Goal: Task Accomplishment & Management: Manage account settings

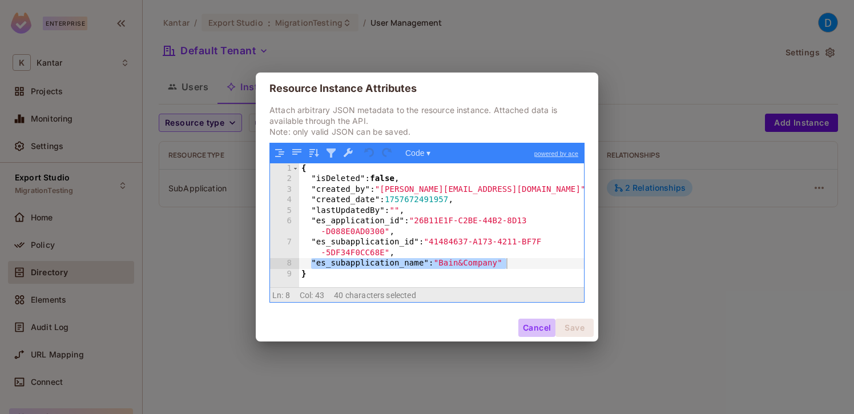
click at [530, 325] on button "Cancel" at bounding box center [536, 327] width 37 height 18
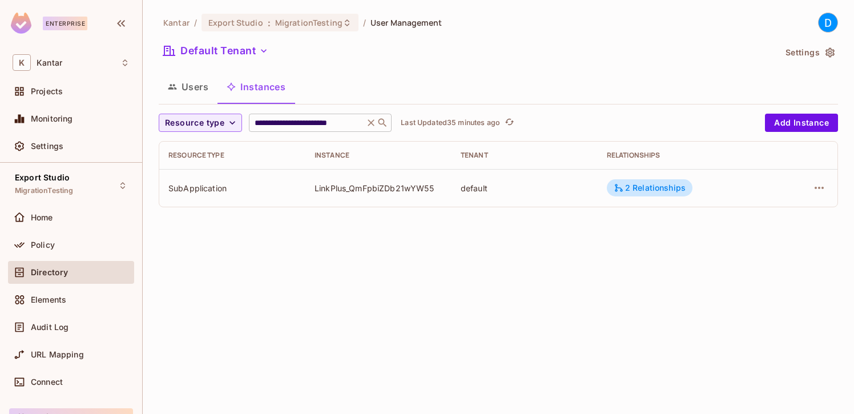
click at [369, 126] on icon at bounding box center [370, 122] width 11 height 11
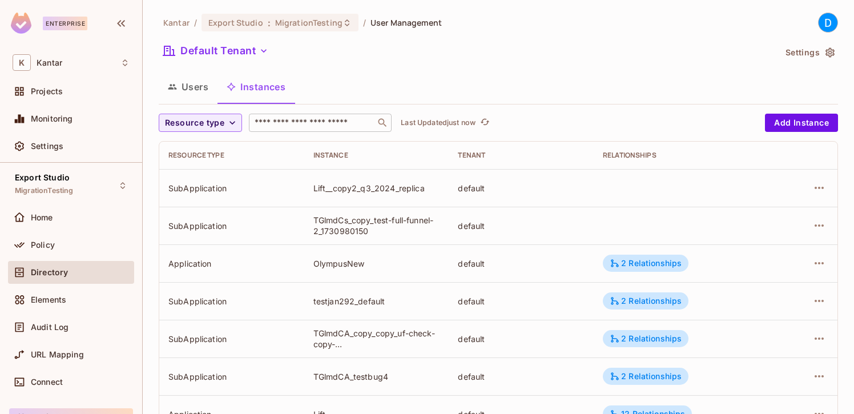
click at [309, 124] on input "text" at bounding box center [312, 122] width 120 height 11
paste input "**********"
type input "**********"
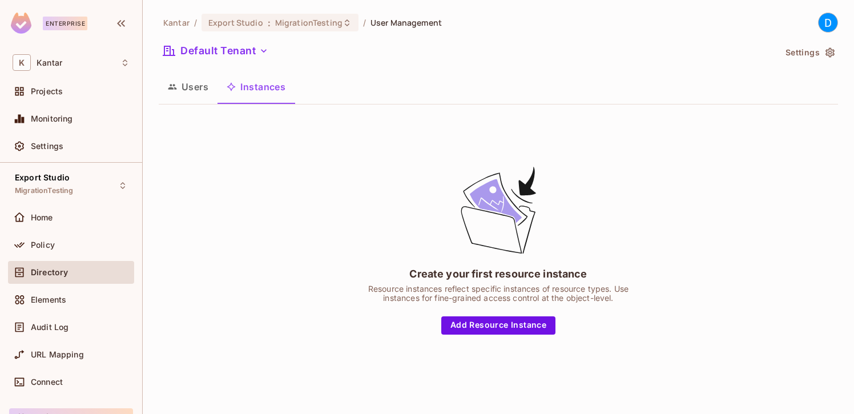
click at [198, 91] on button "Users" at bounding box center [188, 86] width 59 height 29
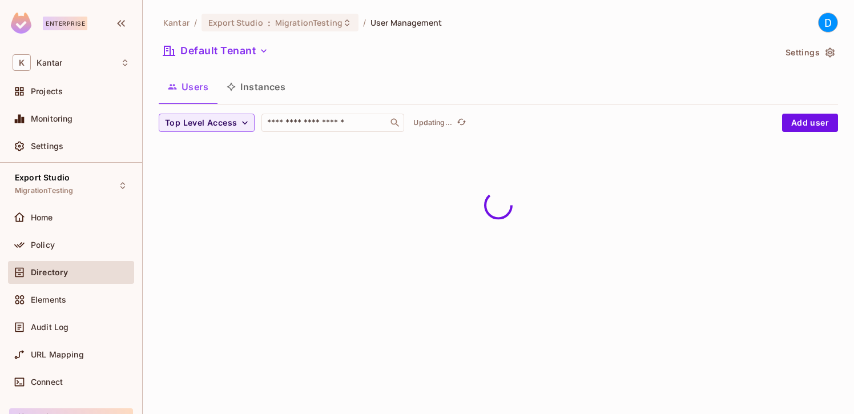
click at [274, 99] on button "Instances" at bounding box center [255, 86] width 77 height 29
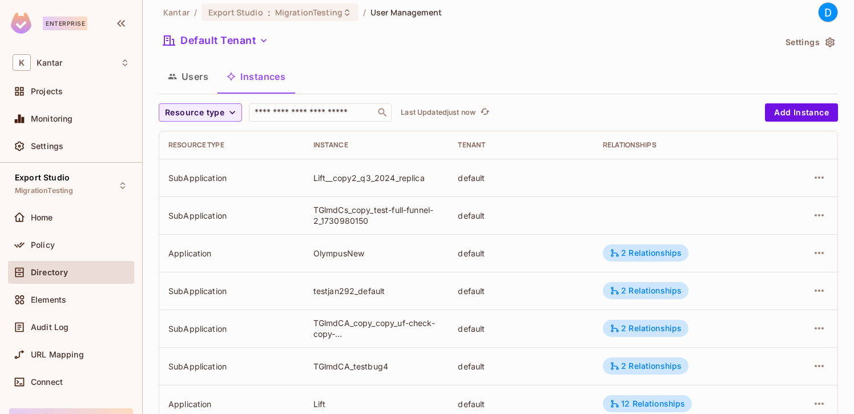
scroll to position [11, 0]
click at [818, 256] on icon "button" at bounding box center [819, 252] width 14 height 14
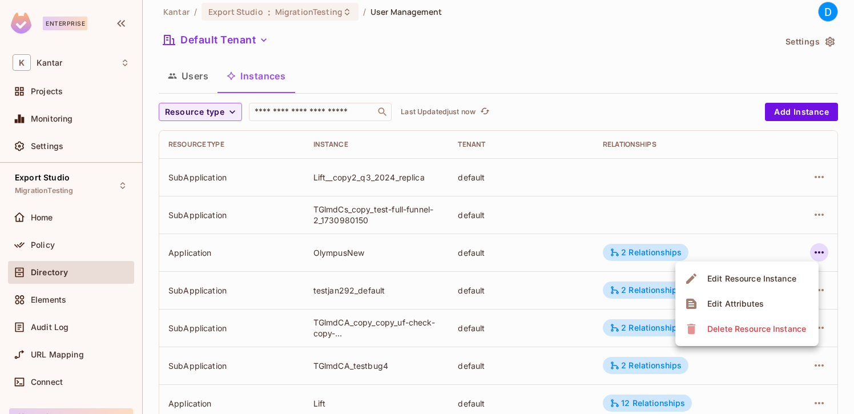
click at [741, 299] on div "Edit Attributes" at bounding box center [735, 303] width 56 height 11
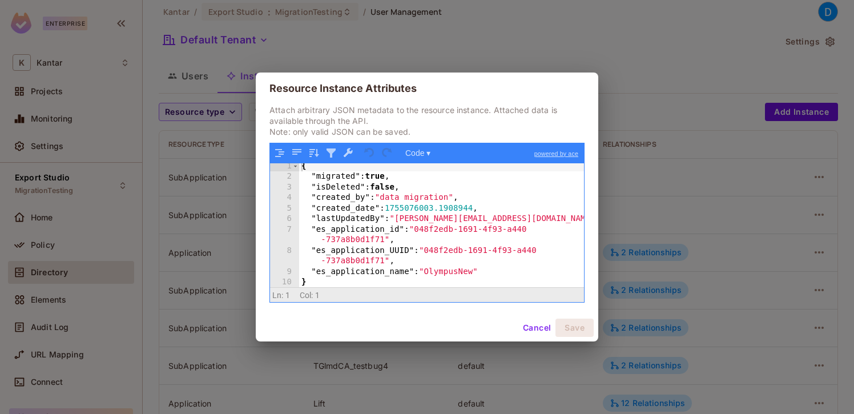
scroll to position [2, 0]
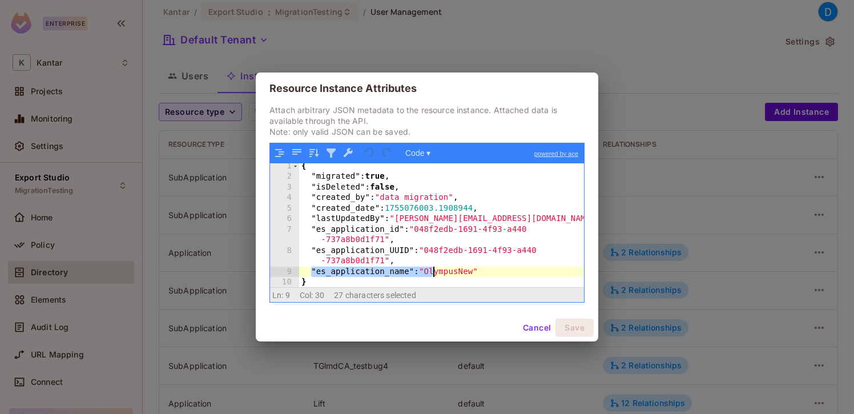
drag, startPoint x: 311, startPoint y: 272, endPoint x: 490, endPoint y: 272, distance: 178.6
click at [490, 272] on div "{ "migrated" : true , "isDeleted" : false , "created_by" : "data migration" , "…" at bounding box center [441, 234] width 285 height 146
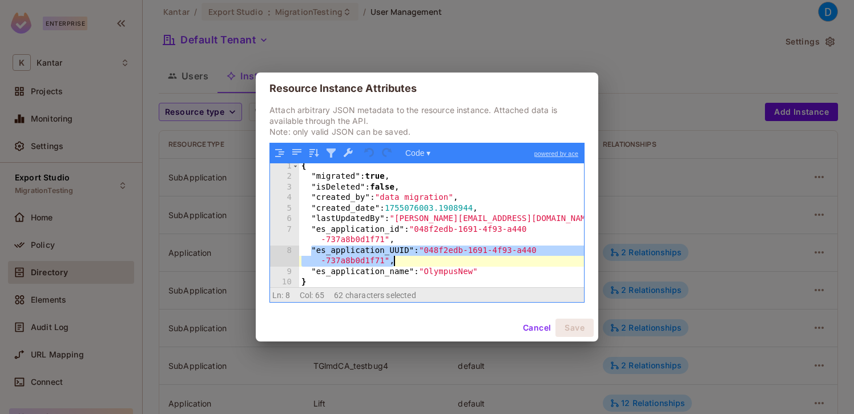
drag, startPoint x: 312, startPoint y: 249, endPoint x: 402, endPoint y: 260, distance: 90.7
click at [402, 260] on div "{ "migrated" : true , "isDeleted" : false , "created_by" : "data migration" , "…" at bounding box center [441, 234] width 285 height 146
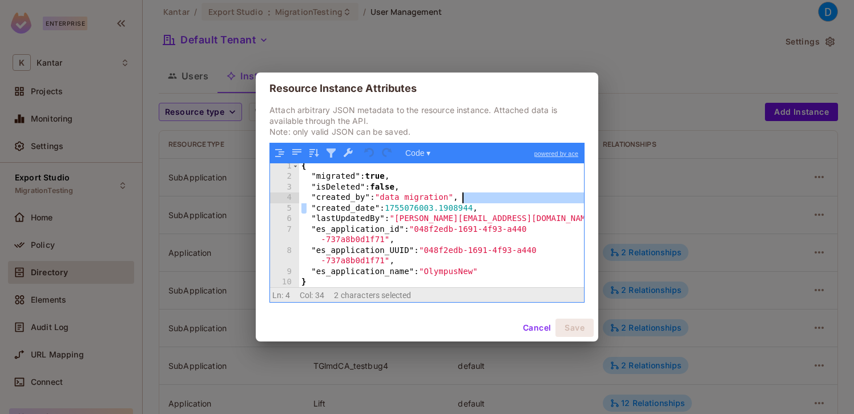
drag, startPoint x: 308, startPoint y: 203, endPoint x: 486, endPoint y: 201, distance: 178.1
click at [486, 201] on div "{ "migrated" : true , "isDeleted" : false , "created_by" : "data migration" , "…" at bounding box center [441, 234] width 285 height 146
click at [531, 328] on button "Cancel" at bounding box center [536, 327] width 37 height 18
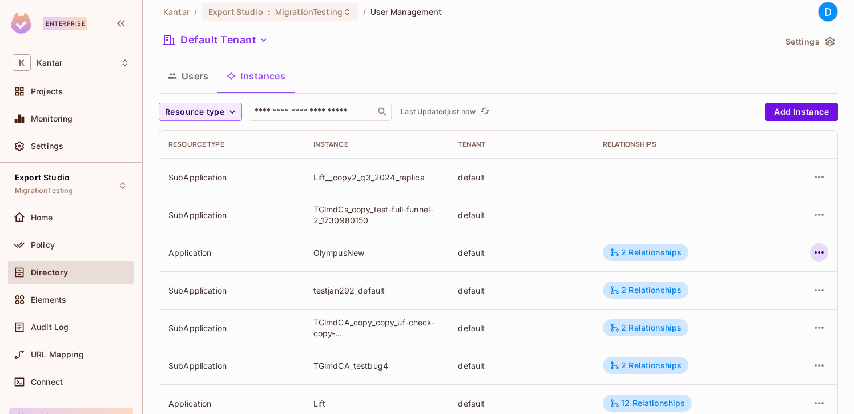
click at [821, 255] on icon "button" at bounding box center [819, 252] width 14 height 14
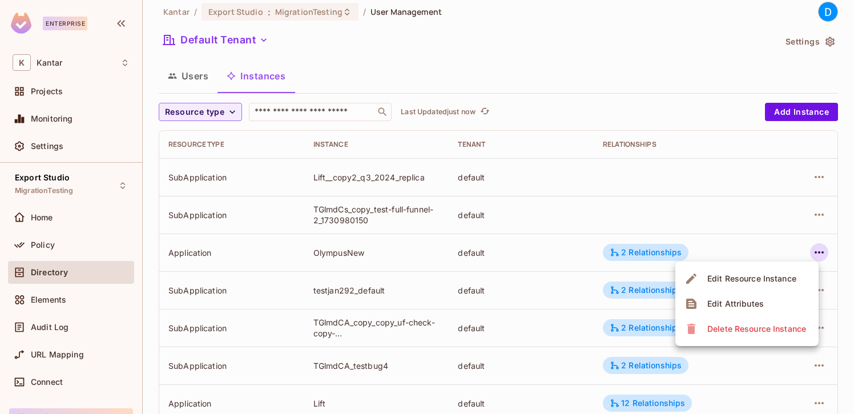
click at [757, 281] on div "Edit Resource Instance" at bounding box center [751, 278] width 89 height 11
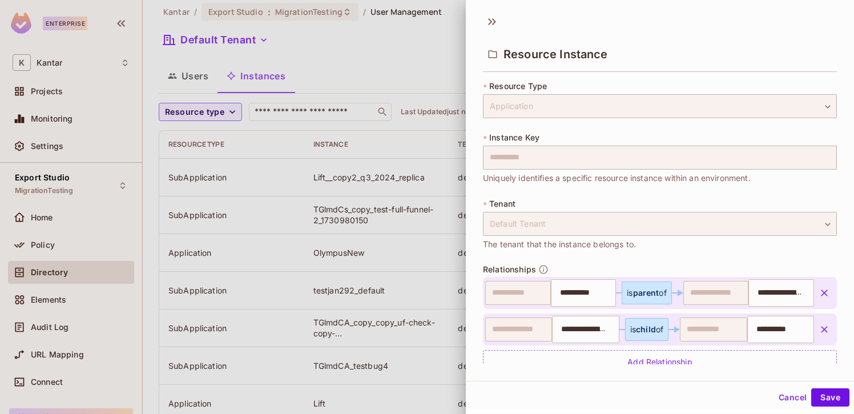
drag, startPoint x: 488, startPoint y: 137, endPoint x: 540, endPoint y: 135, distance: 52.0
click at [540, 135] on div "**********" at bounding box center [660, 158] width 354 height 52
drag, startPoint x: 548, startPoint y: 134, endPoint x: 490, endPoint y: 138, distance: 58.3
click at [490, 138] on div "**********" at bounding box center [660, 158] width 354 height 52
click at [786, 396] on button "Cancel" at bounding box center [792, 397] width 37 height 18
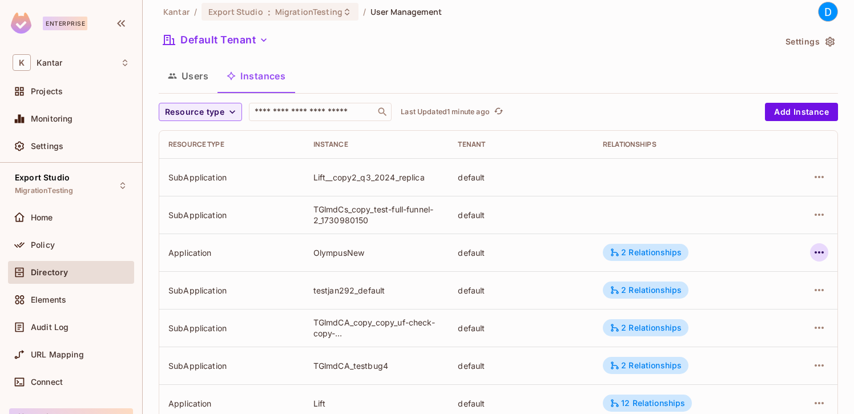
click at [821, 247] on icon "button" at bounding box center [819, 252] width 14 height 14
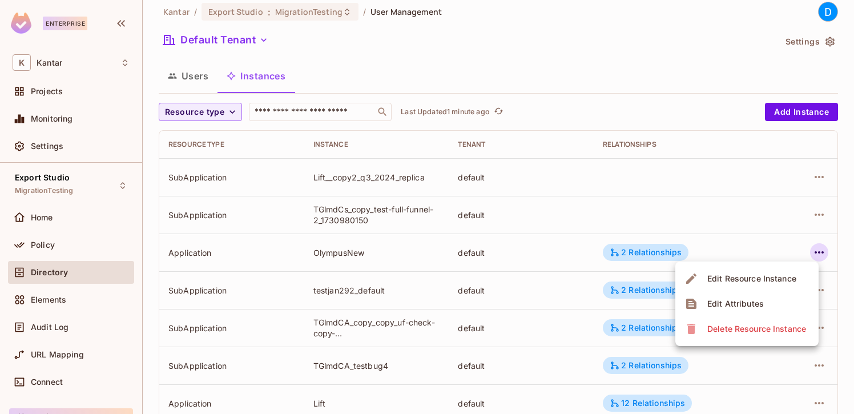
click at [743, 301] on div "Edit Attributes" at bounding box center [735, 303] width 56 height 11
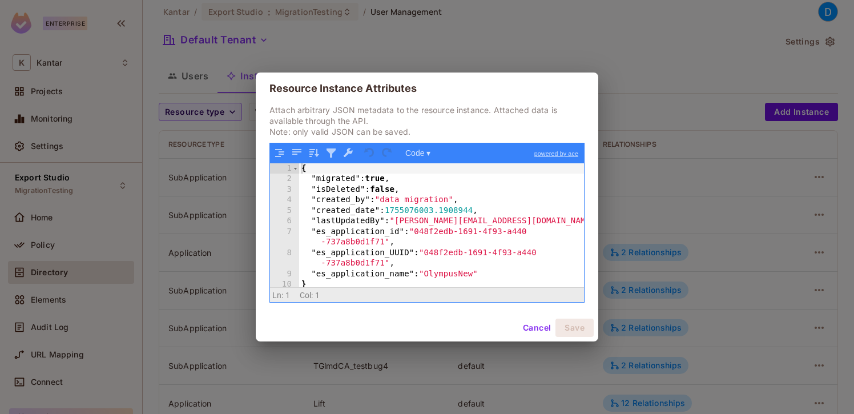
scroll to position [2, 0]
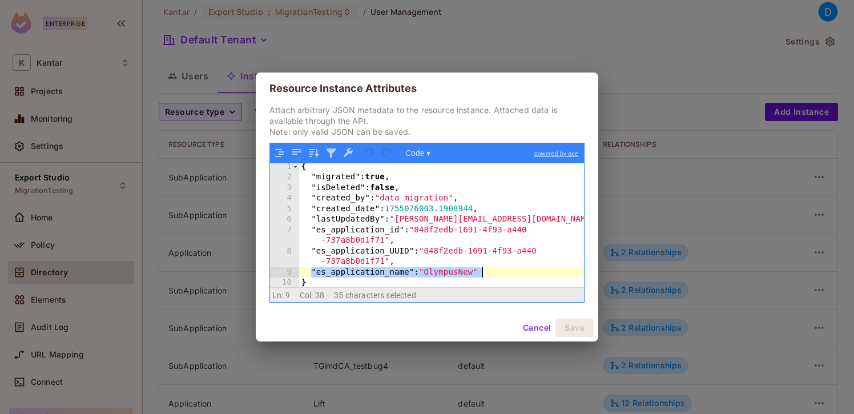
drag, startPoint x: 312, startPoint y: 271, endPoint x: 506, endPoint y: 270, distance: 194.6
click at [507, 270] on div "{ "migrated" : true , "isDeleted" : false , "created_by" : "data migration" , "…" at bounding box center [441, 234] width 285 height 146
click at [506, 270] on div "{ "migrated" : true , "isDeleted" : false , "created_by" : "data migration" , "…" at bounding box center [441, 234] width 285 height 146
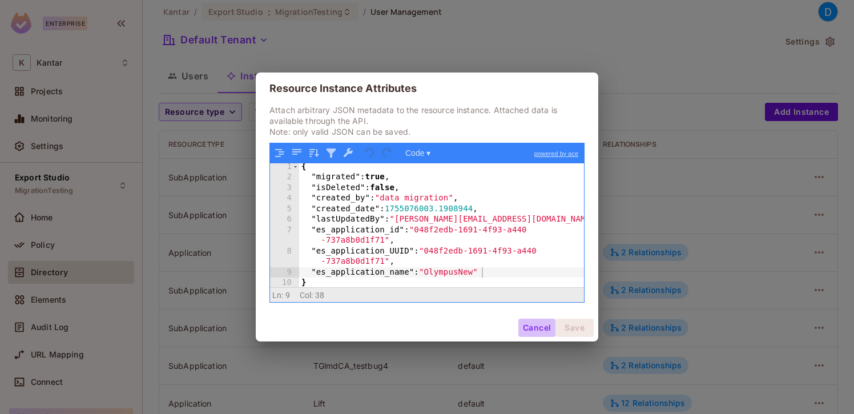
click at [535, 326] on button "Cancel" at bounding box center [536, 327] width 37 height 18
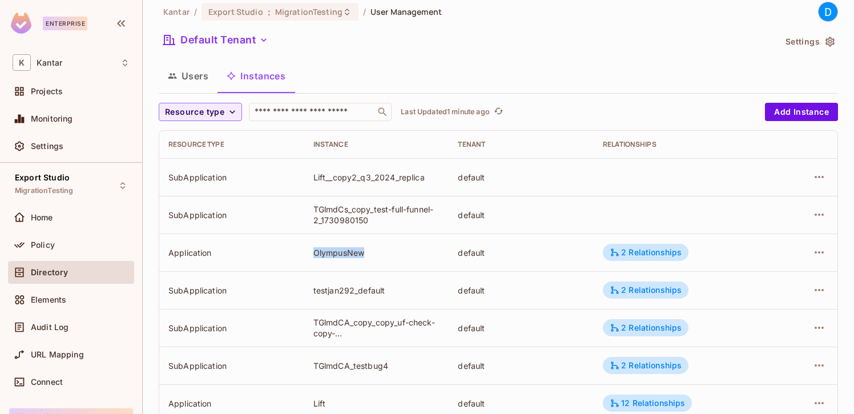
drag, startPoint x: 313, startPoint y: 253, endPoint x: 369, endPoint y: 253, distance: 55.4
click at [369, 253] on div "OlympusNew" at bounding box center [376, 252] width 127 height 11
click at [411, 252] on div "OlympusNew" at bounding box center [376, 252] width 127 height 11
drag, startPoint x: 309, startPoint y: 253, endPoint x: 368, endPoint y: 253, distance: 58.8
click at [368, 253] on td "OlympusNew" at bounding box center [376, 252] width 145 height 38
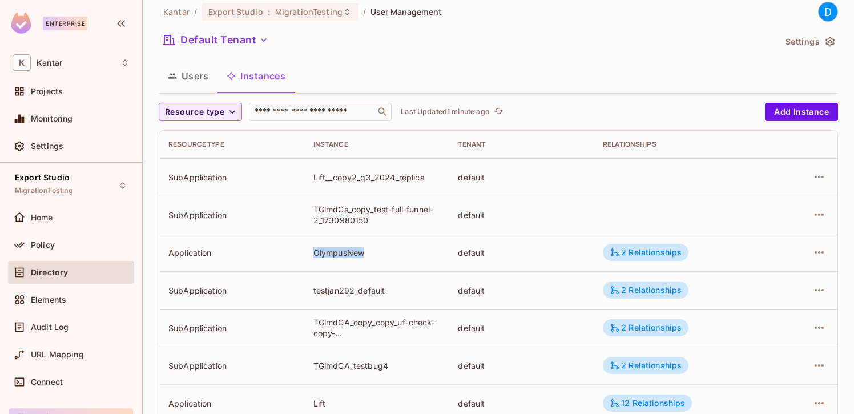
click at [393, 249] on div "OlympusNew" at bounding box center [376, 252] width 127 height 11
drag, startPoint x: 314, startPoint y: 250, endPoint x: 370, endPoint y: 251, distance: 55.9
click at [370, 251] on div "OlympusNew" at bounding box center [376, 252] width 127 height 11
click at [817, 255] on icon "button" at bounding box center [819, 252] width 14 height 14
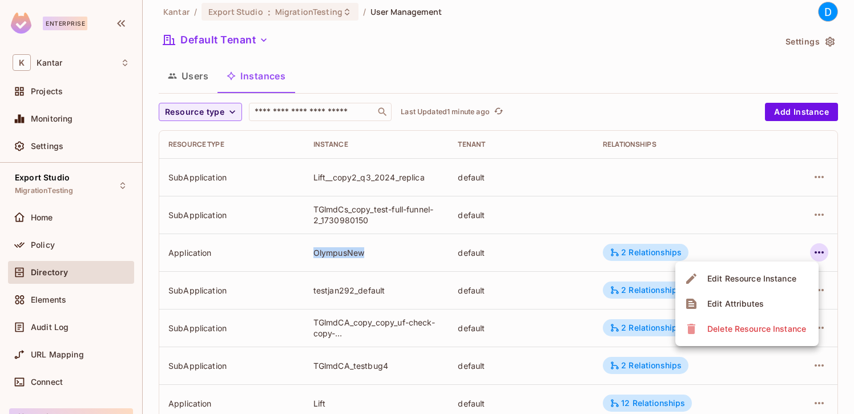
click at [789, 275] on div "Edit Resource Instance" at bounding box center [751, 278] width 89 height 11
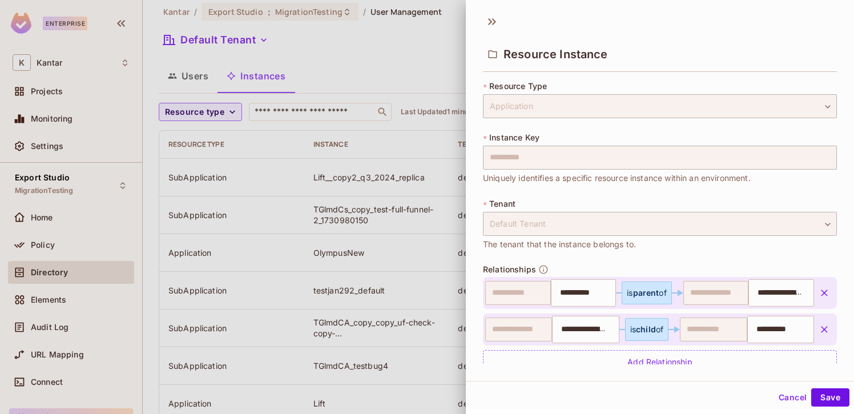
click at [479, 158] on div "**********" at bounding box center [660, 220] width 388 height 288
click at [482, 158] on div "**********" at bounding box center [660, 220] width 388 height 288
click at [790, 394] on button "Cancel" at bounding box center [792, 397] width 37 height 18
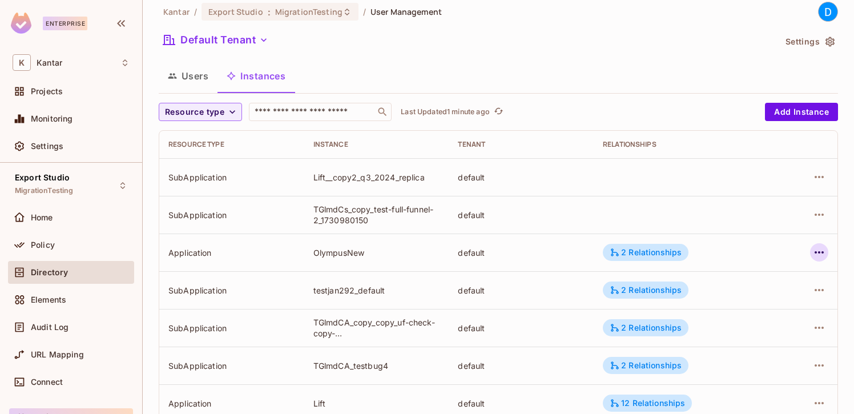
click at [821, 256] on icon "button" at bounding box center [819, 252] width 14 height 14
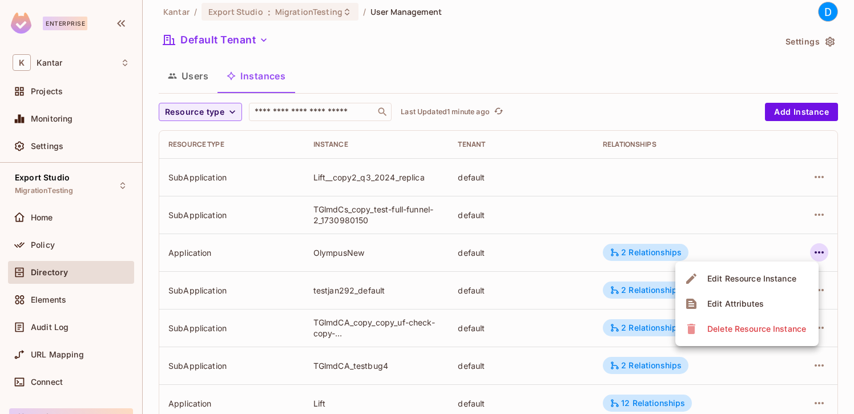
click at [774, 290] on li "Edit Resource Instance" at bounding box center [746, 278] width 143 height 25
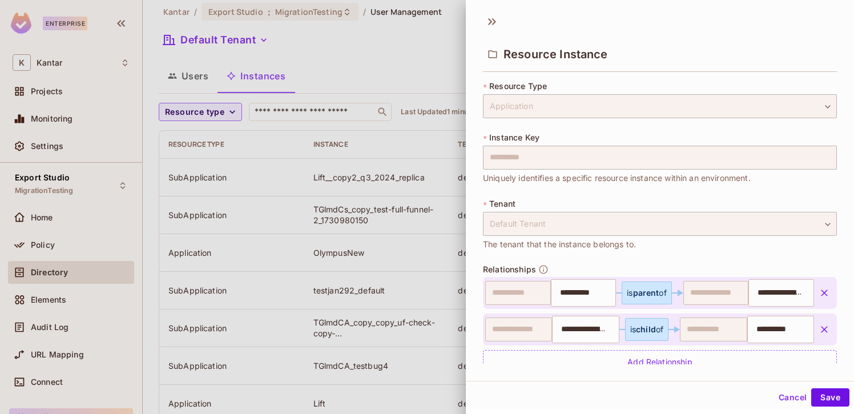
click at [798, 399] on button "Cancel" at bounding box center [792, 397] width 37 height 18
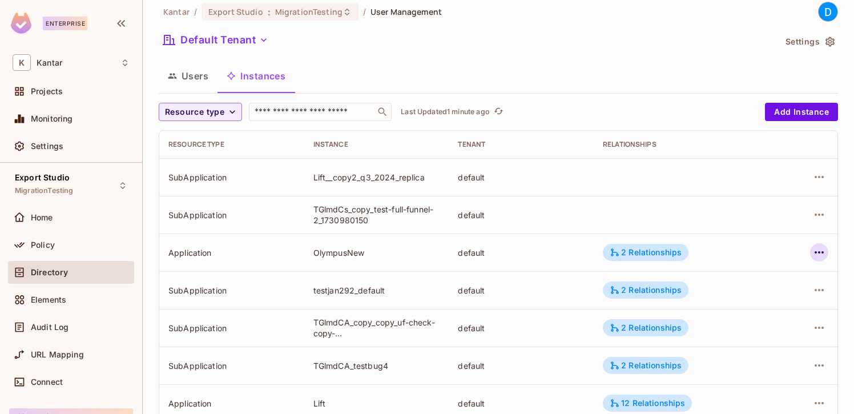
click at [815, 249] on icon "button" at bounding box center [819, 252] width 14 height 14
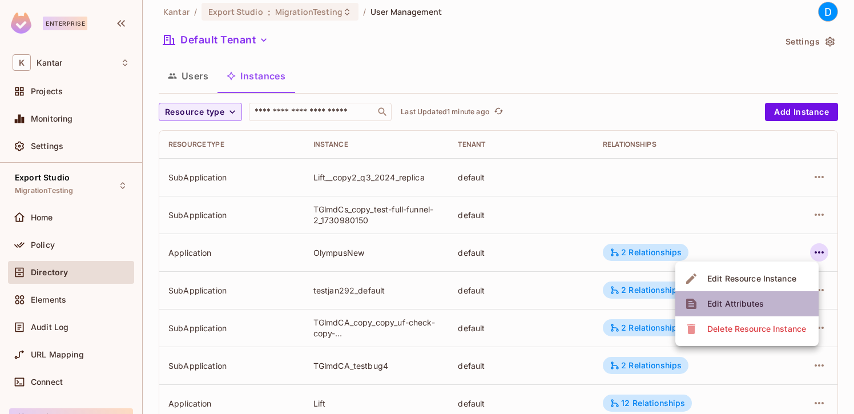
click at [773, 300] on li "Edit Attributes" at bounding box center [746, 303] width 143 height 25
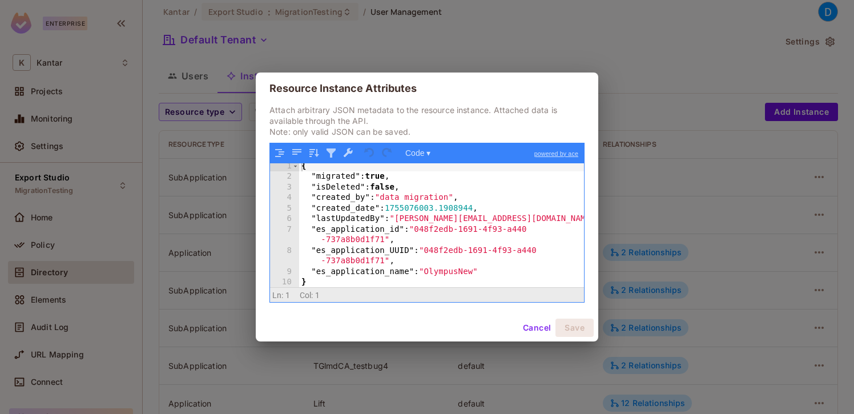
scroll to position [2, 0]
click at [528, 325] on button "Cancel" at bounding box center [536, 327] width 37 height 18
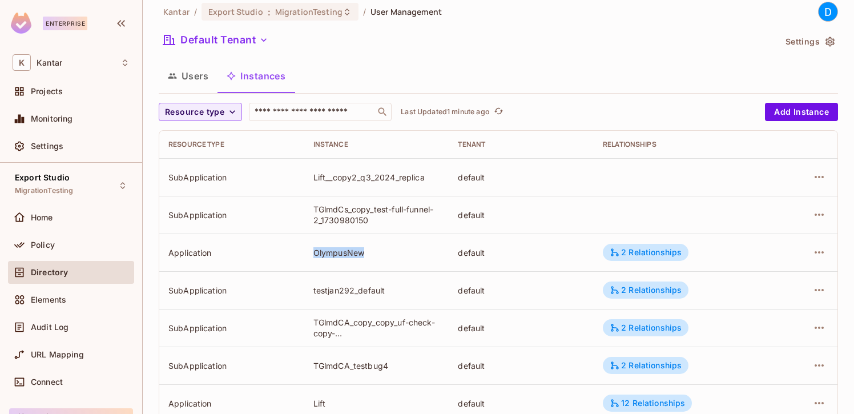
drag, startPoint x: 314, startPoint y: 251, endPoint x: 366, endPoint y: 251, distance: 51.9
click at [366, 251] on td "OlympusNew" at bounding box center [376, 252] width 145 height 38
click at [813, 255] on icon "button" at bounding box center [819, 252] width 14 height 14
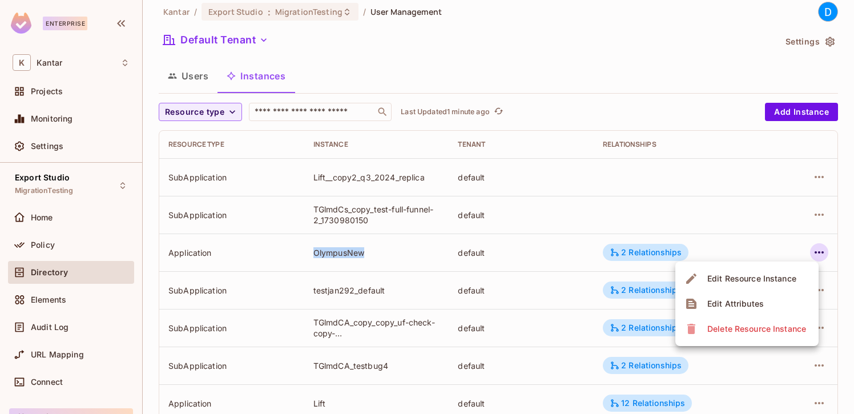
click at [767, 294] on li "Edit Attributes" at bounding box center [746, 303] width 143 height 25
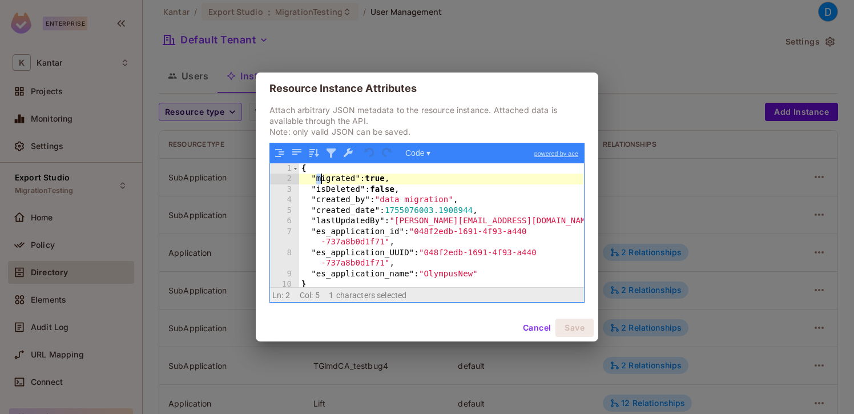
drag, startPoint x: 317, startPoint y: 182, endPoint x: 441, endPoint y: 187, distance: 123.9
click at [441, 187] on div "{ "migrated" : true , "isDeleted" : false , "created_by" : "data migration" , "…" at bounding box center [441, 236] width 285 height 146
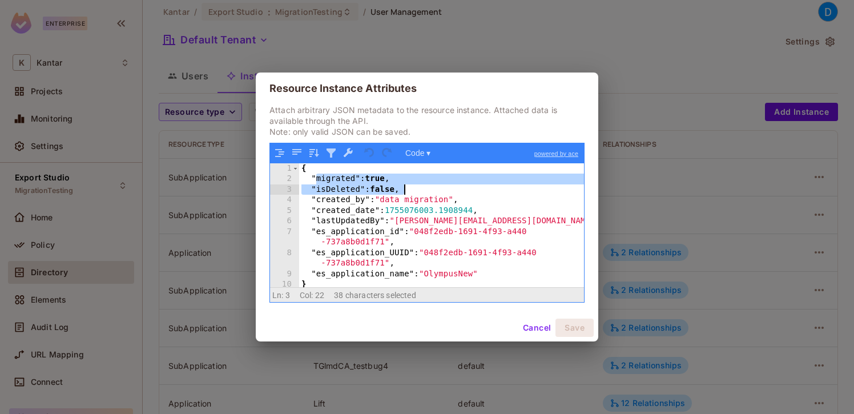
click at [441, 187] on div "{ "migrated" : true , "isDeleted" : false , "created_by" : "data migration" , "…" at bounding box center [441, 236] width 285 height 146
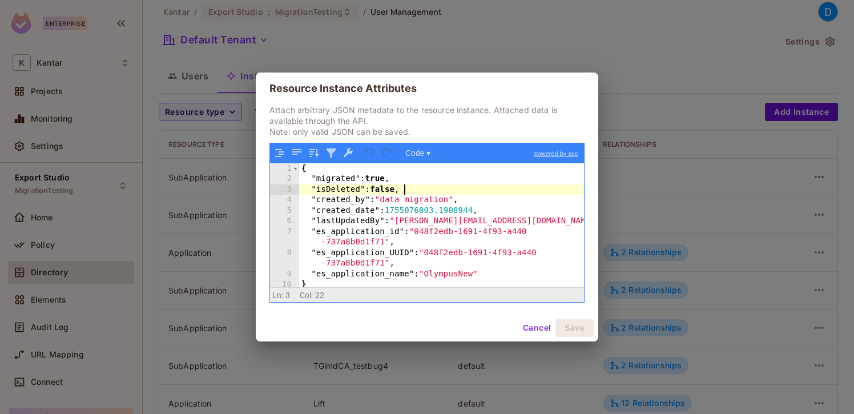
drag, startPoint x: 297, startPoint y: 188, endPoint x: 409, endPoint y: 187, distance: 111.9
click at [409, 187] on div "1 2 3 4 5 6 7 8 9 10 { "migrated" : true , "isDeleted" : false , "created_by" :…" at bounding box center [427, 225] width 314 height 124
click at [536, 326] on button "Cancel" at bounding box center [536, 327] width 37 height 18
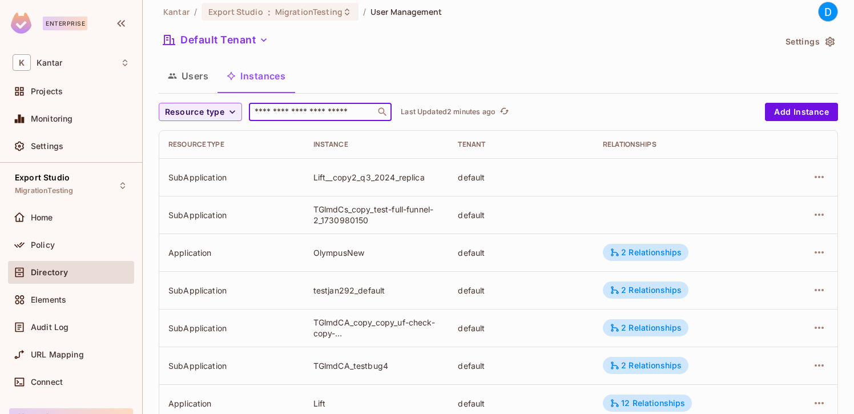
click at [337, 110] on input "text" at bounding box center [312, 111] width 120 height 11
click at [316, 112] on input "text" at bounding box center [312, 111] width 120 height 11
paste input "**********"
type input "**********"
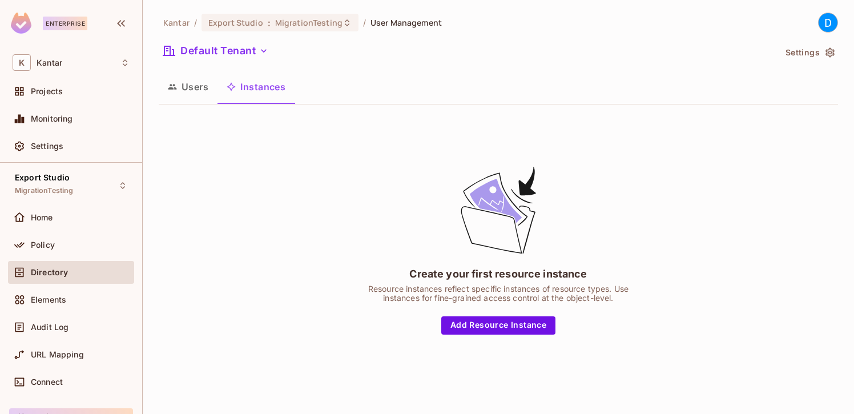
click at [194, 89] on button "Users" at bounding box center [188, 86] width 59 height 29
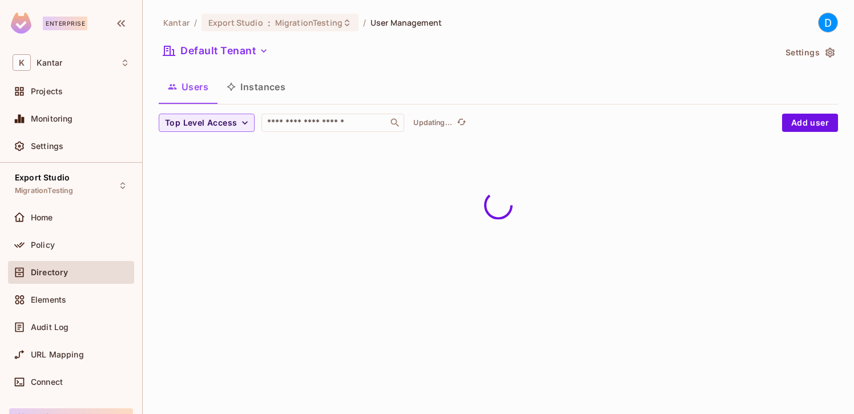
click at [268, 88] on button "Instances" at bounding box center [255, 86] width 77 height 29
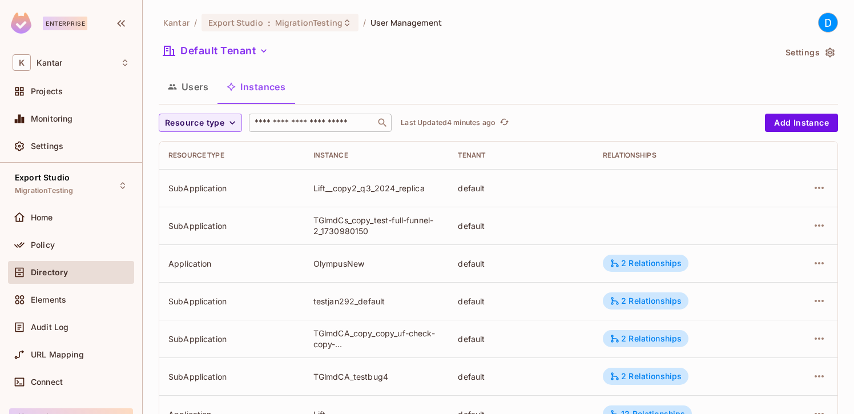
click at [350, 119] on input "text" at bounding box center [312, 122] width 120 height 11
